Goal: Information Seeking & Learning: Learn about a topic

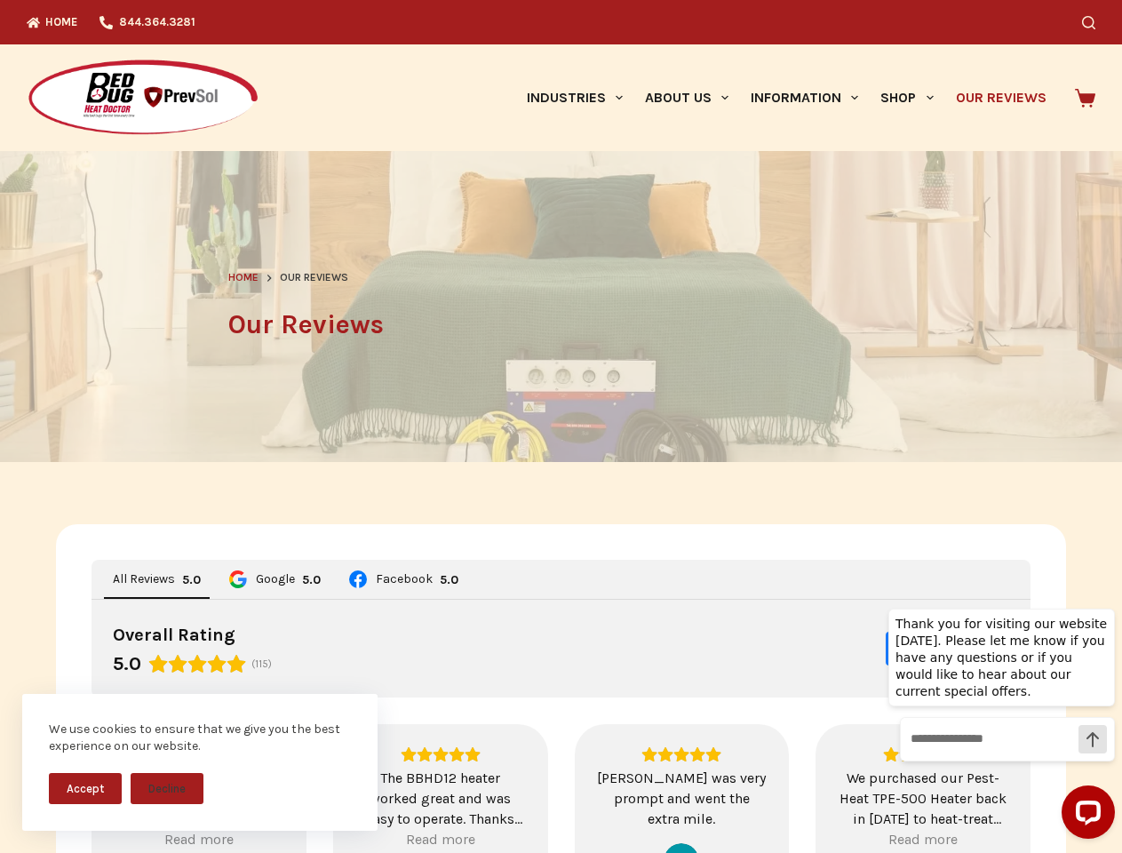
click at [560, 426] on header "Home Our Reviews Our Reviews" at bounding box center [561, 306] width 666 height 311
click at [85, 788] on button "Accept" at bounding box center [85, 788] width 73 height 31
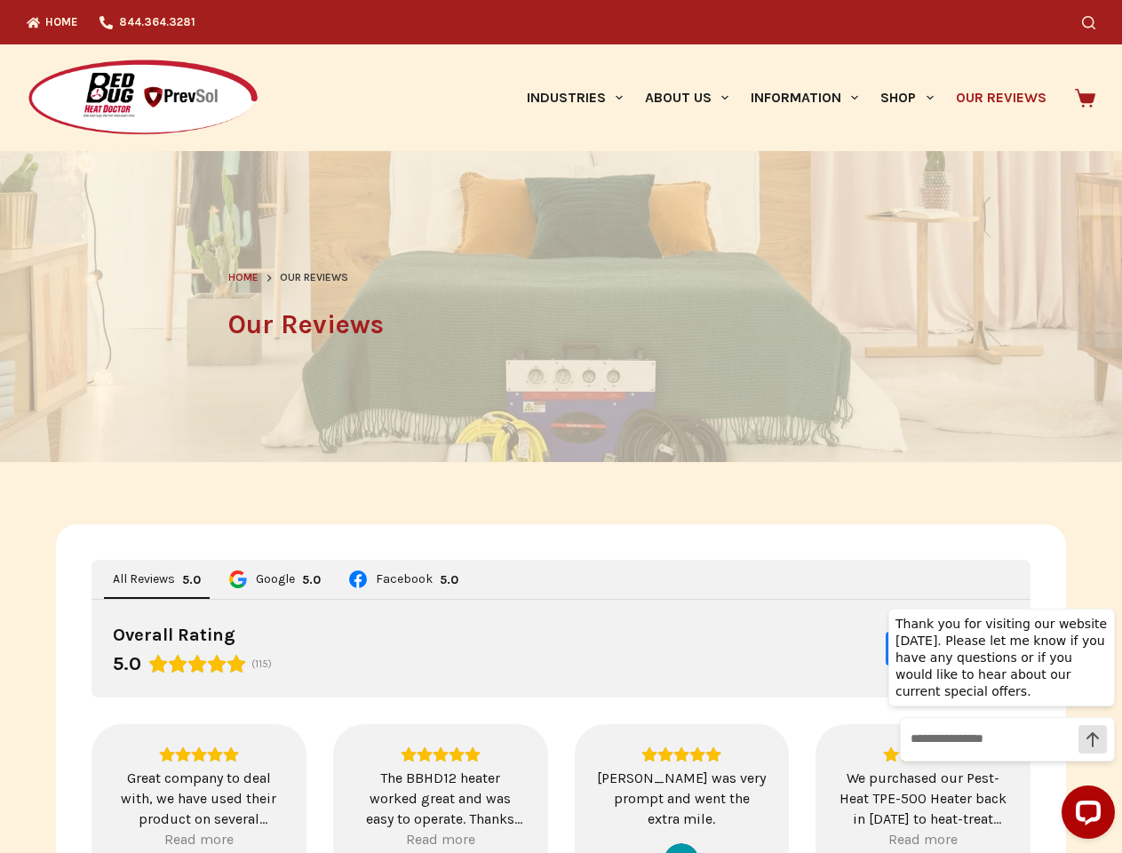
click at [167, 788] on button "Decline" at bounding box center [167, 801] width 73 height 31
click at [1095, 22] on icon "Search" at bounding box center [1088, 22] width 13 height 13
click at [581, 98] on link "Industries" at bounding box center [574, 97] width 118 height 107
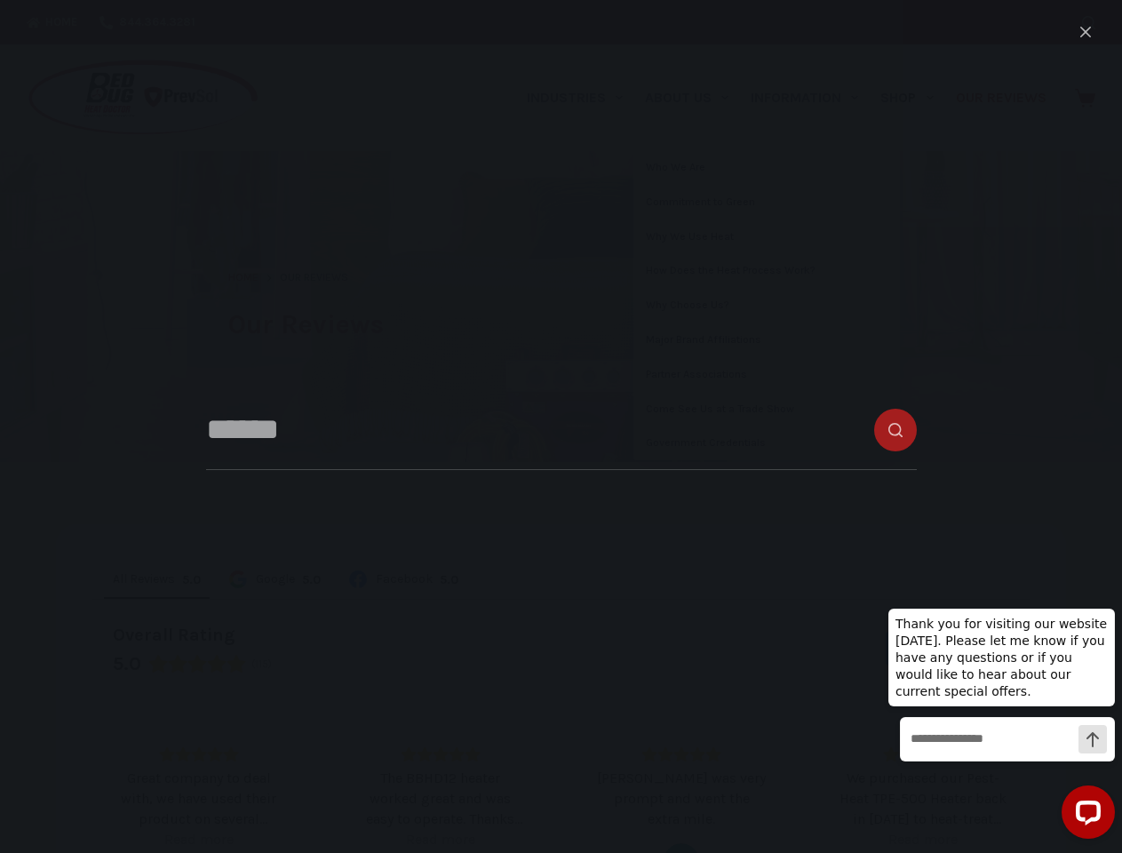
click at [694, 98] on link "About Us" at bounding box center [686, 97] width 106 height 107
click at [812, 98] on link "Information" at bounding box center [805, 97] width 130 height 107
click at [914, 98] on link "Shop" at bounding box center [906, 97] width 75 height 107
click at [561, 688] on div "Overall Rating 5.0 (115) Write a review" at bounding box center [560, 648] width 939 height 98
click at [150, 579] on span "All Reviews" at bounding box center [144, 579] width 62 height 12
